Goal: Transaction & Acquisition: Purchase product/service

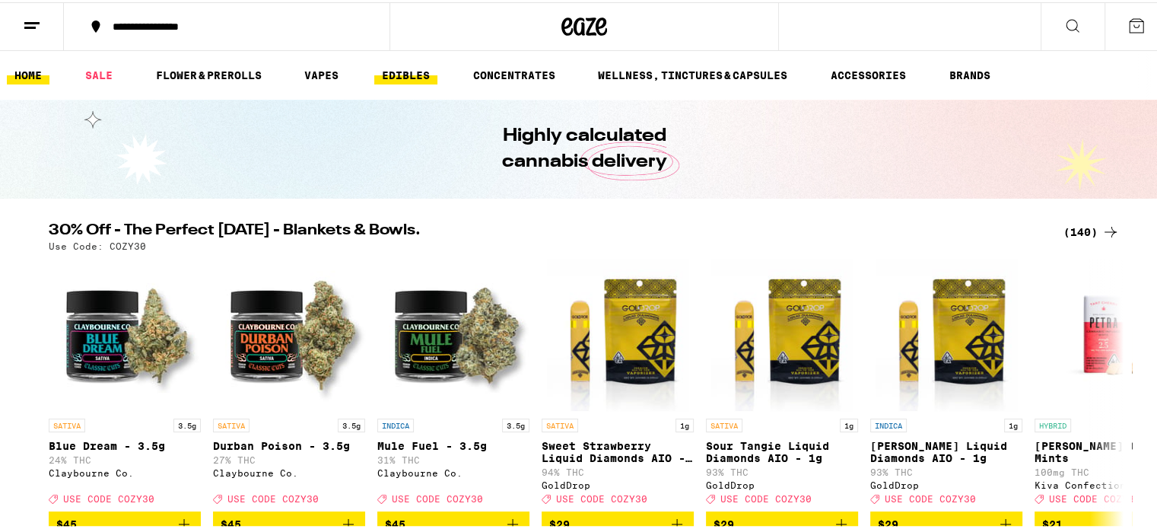
click at [408, 66] on link "EDIBLES" at bounding box center [405, 73] width 63 height 18
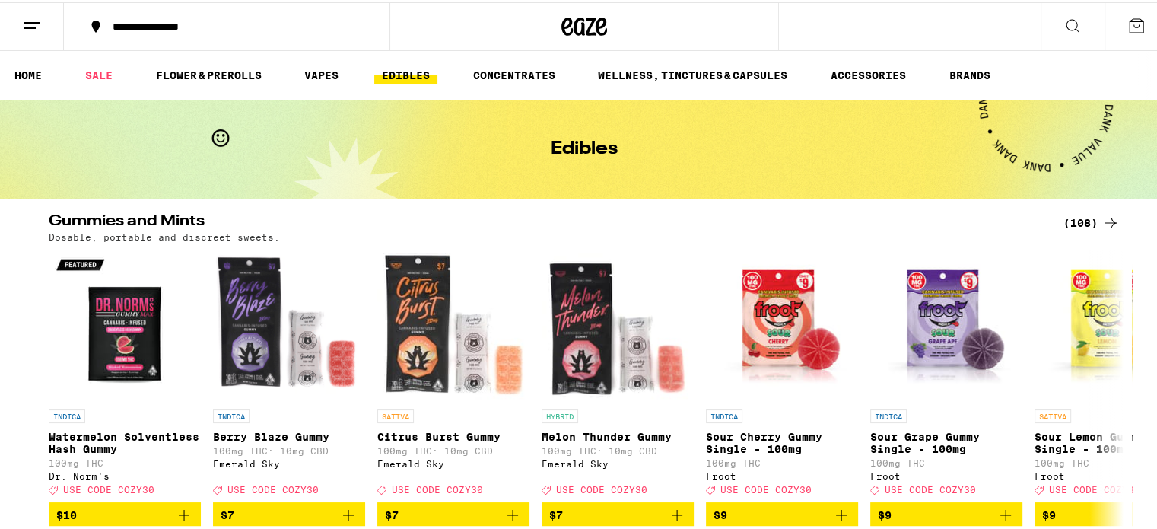
click at [1124, 12] on button at bounding box center [1137, 24] width 64 height 47
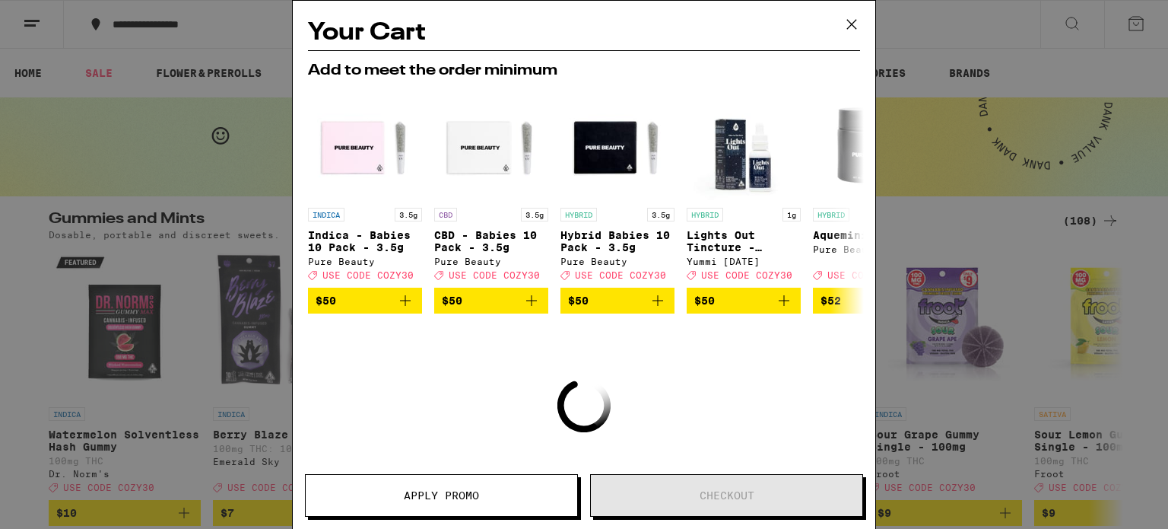
click at [851, 18] on icon at bounding box center [852, 24] width 23 height 23
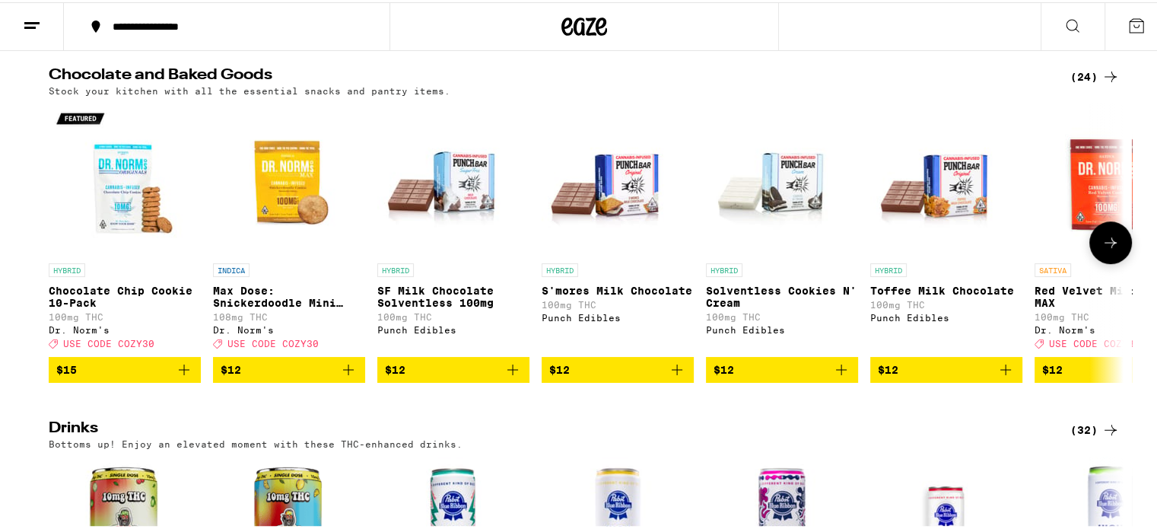
scroll to position [502, 0]
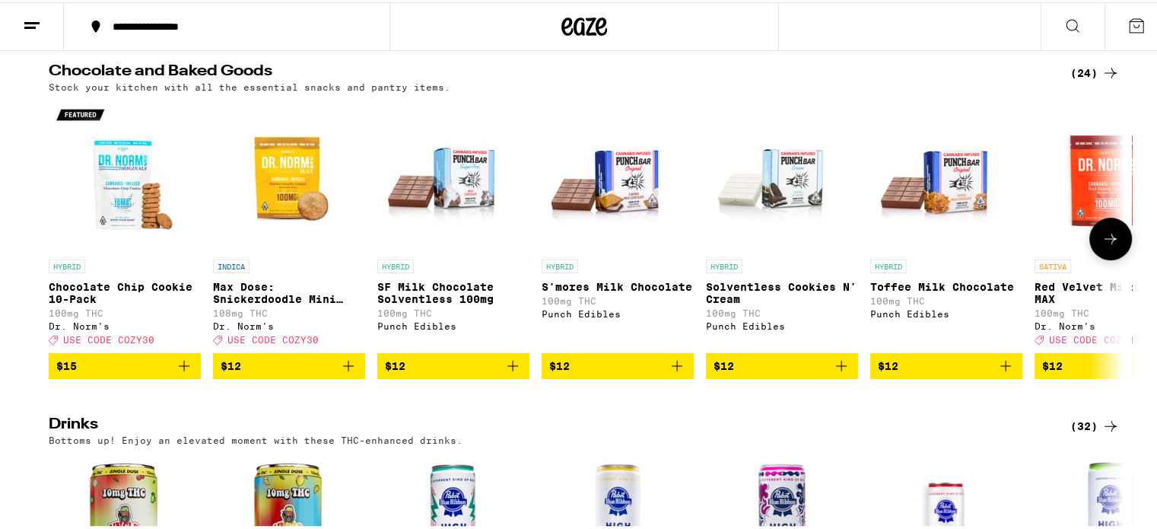
click at [1105, 245] on icon at bounding box center [1111, 236] width 18 height 18
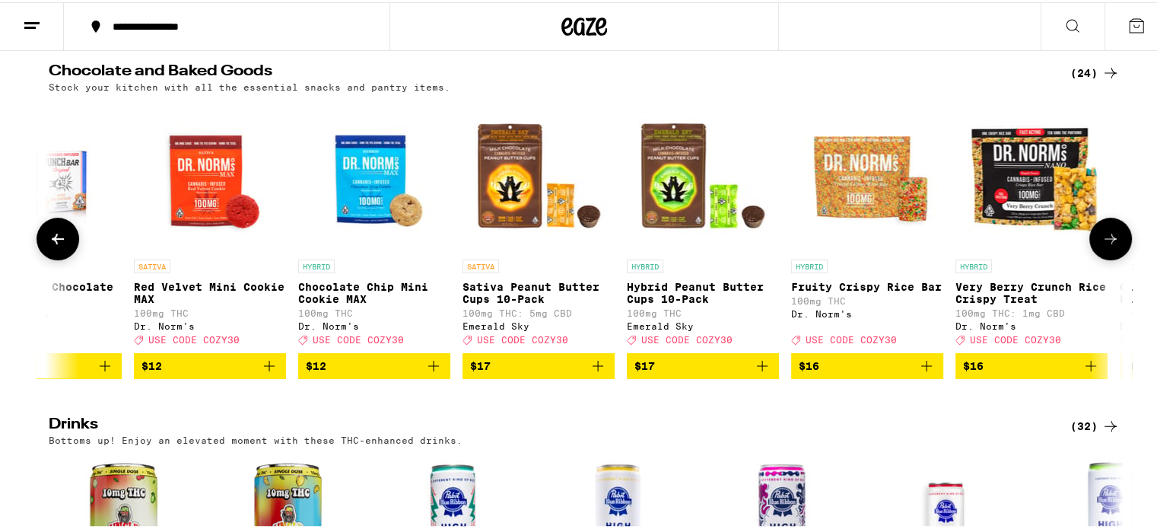
scroll to position [0, 905]
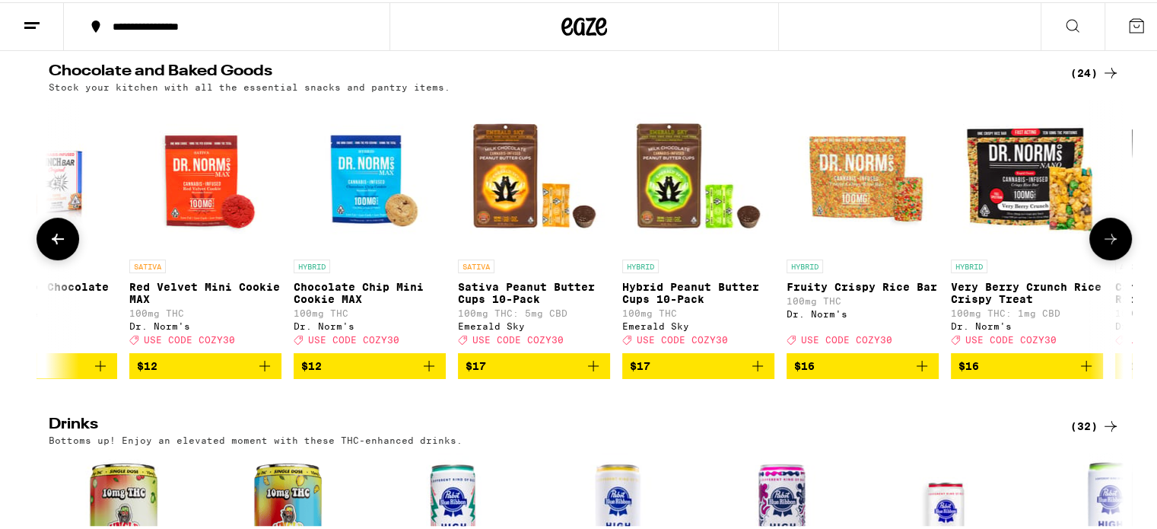
click at [1105, 245] on icon at bounding box center [1111, 236] width 18 height 18
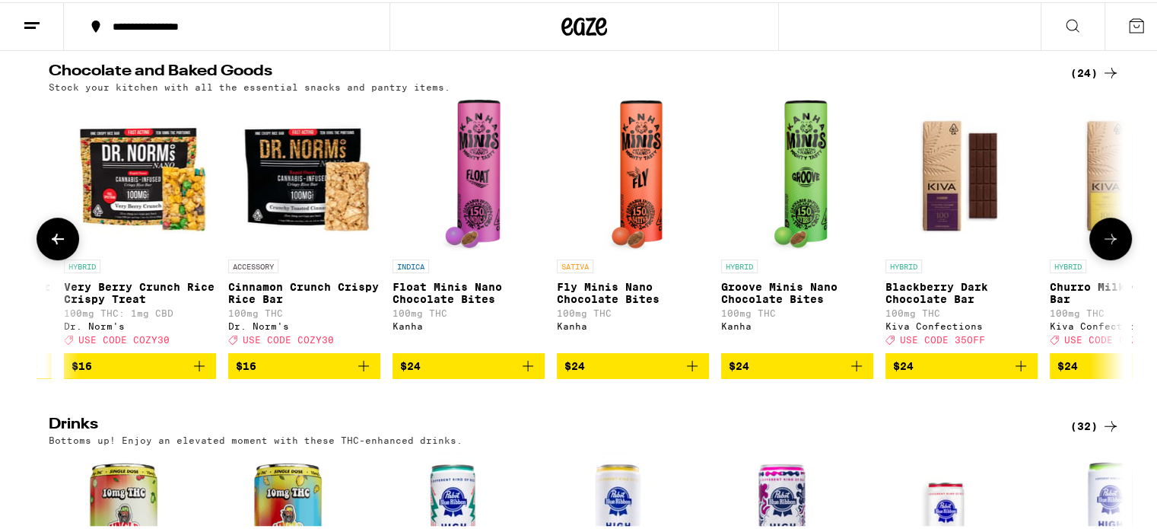
scroll to position [0, 1811]
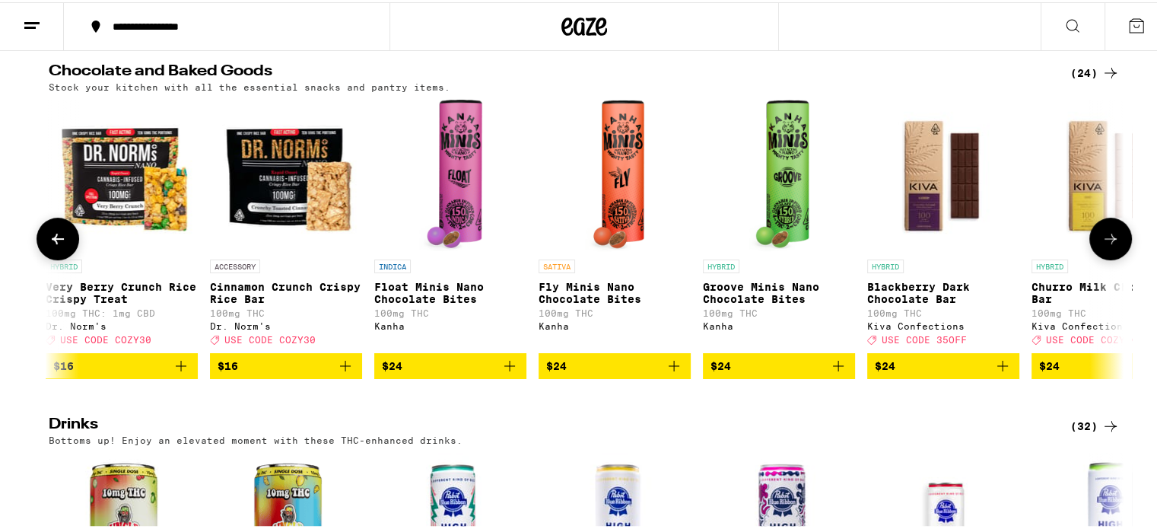
click at [1105, 245] on icon at bounding box center [1111, 236] width 18 height 18
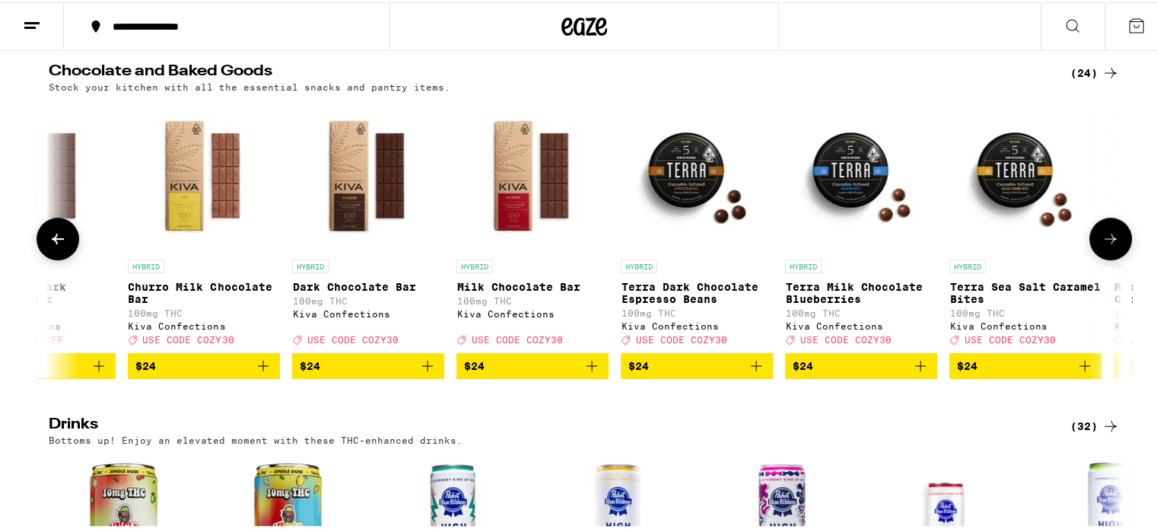
scroll to position [0, 2717]
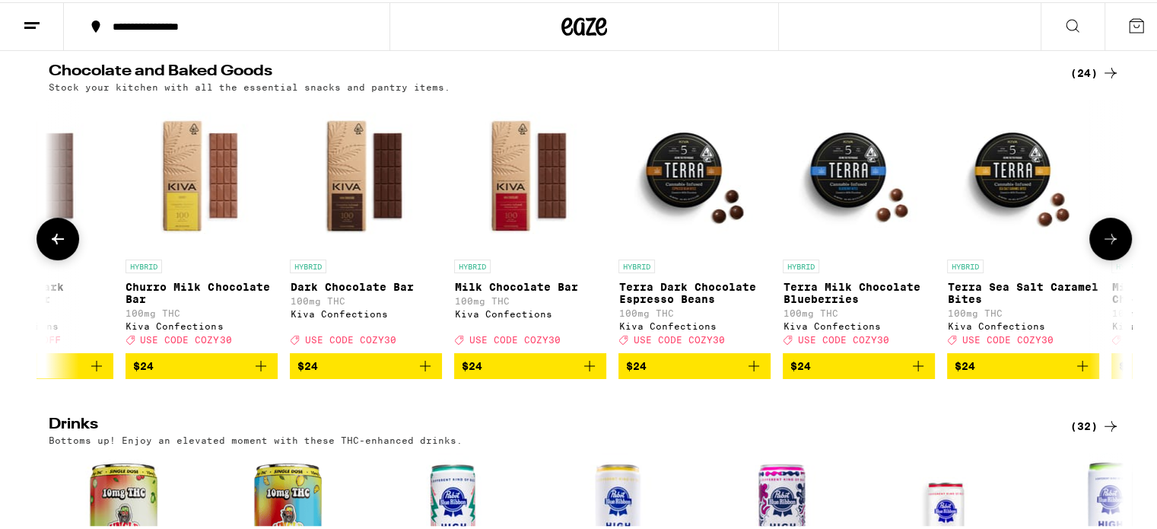
click at [1105, 245] on icon at bounding box center [1111, 236] width 18 height 18
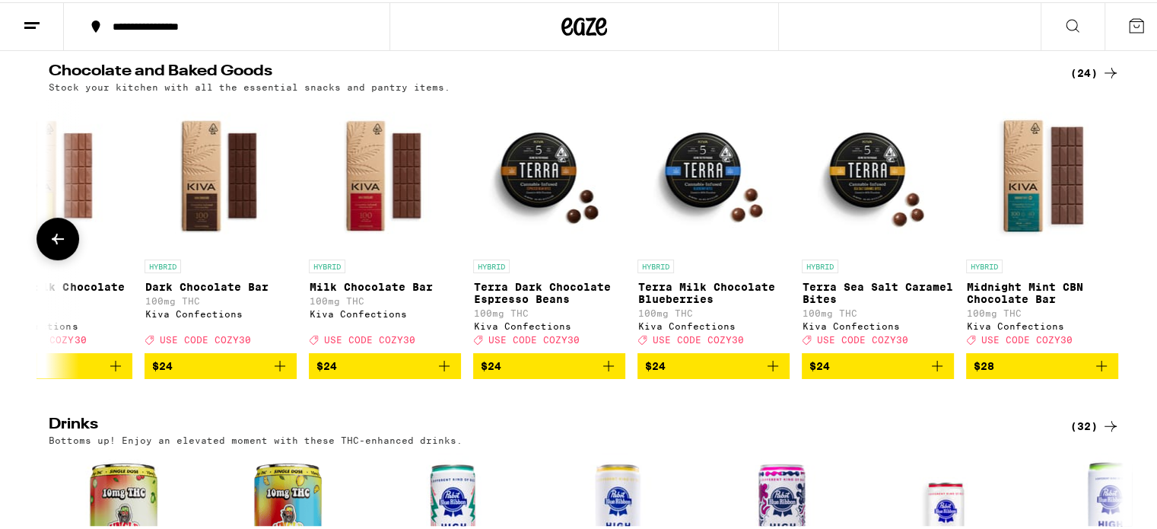
scroll to position [0, 2873]
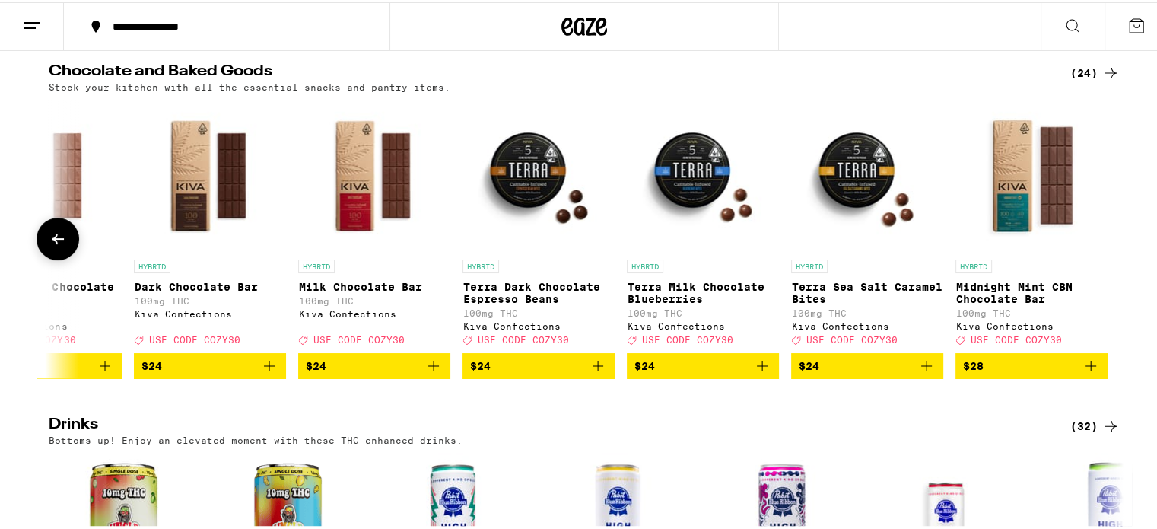
click at [1105, 245] on div at bounding box center [1110, 236] width 43 height 43
